Goal: Navigation & Orientation: Find specific page/section

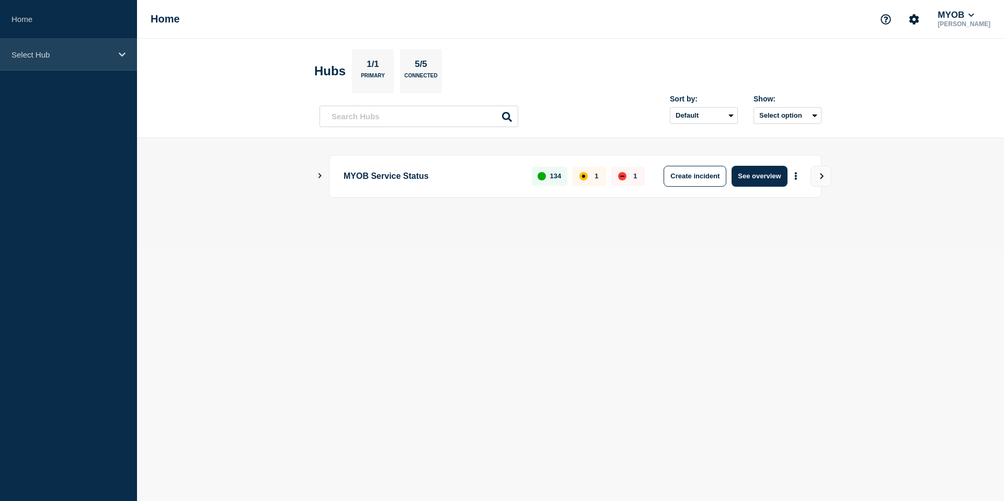
click at [55, 46] on div "Select Hub" at bounding box center [68, 55] width 137 height 32
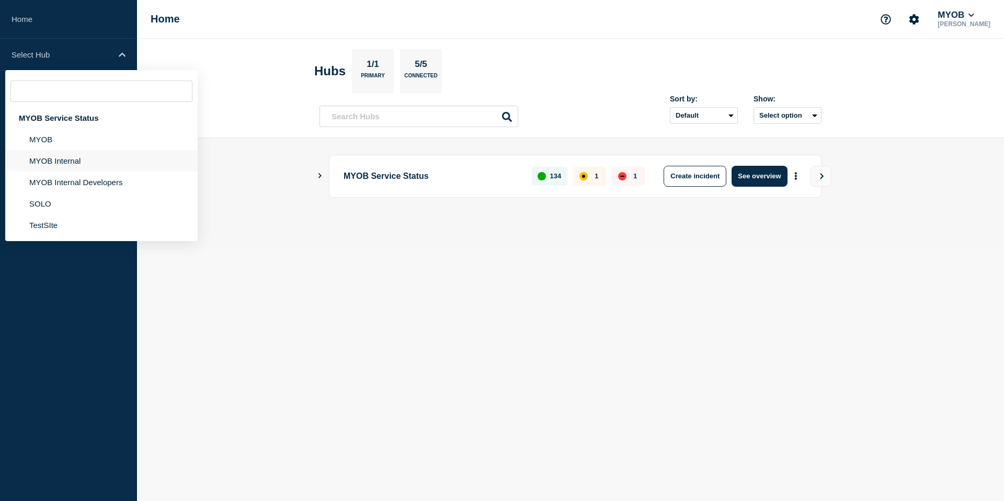
click at [80, 172] on li "MYOB Internal" at bounding box center [101, 182] width 193 height 21
